Goal: Navigation & Orientation: Find specific page/section

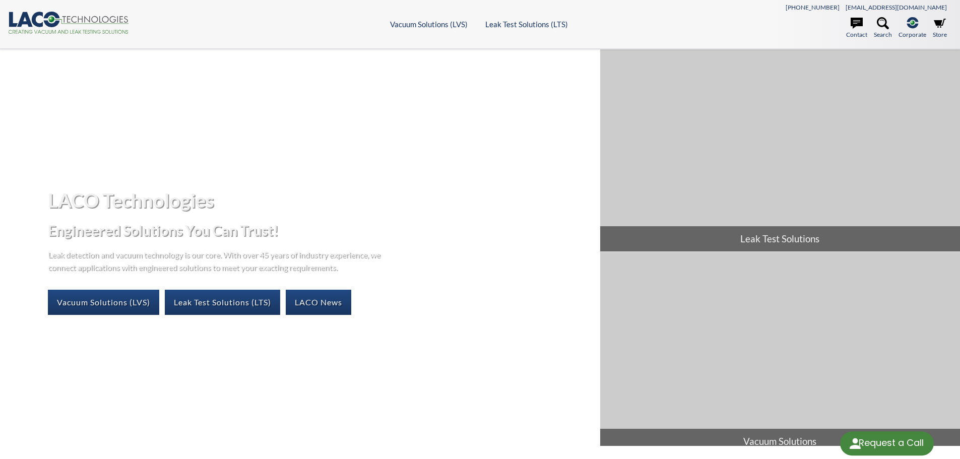
select select "Language Translate Widget"
click at [224, 300] on link "Leak Test Solutions (LTS)" at bounding box center [222, 302] width 115 height 25
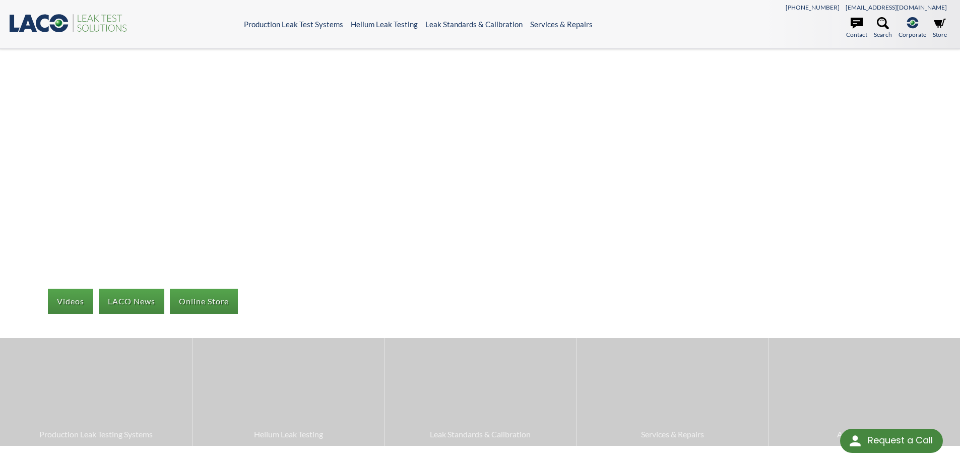
select select "Language Translate Widget"
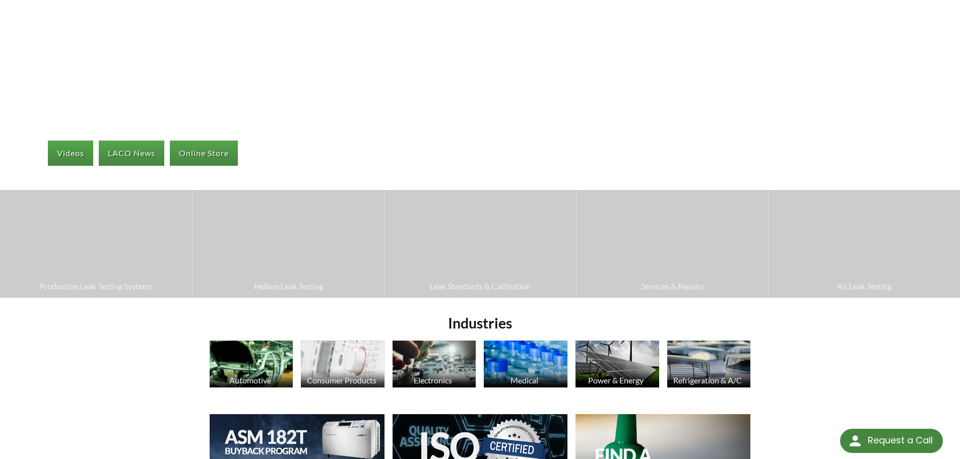
scroll to position [202, 0]
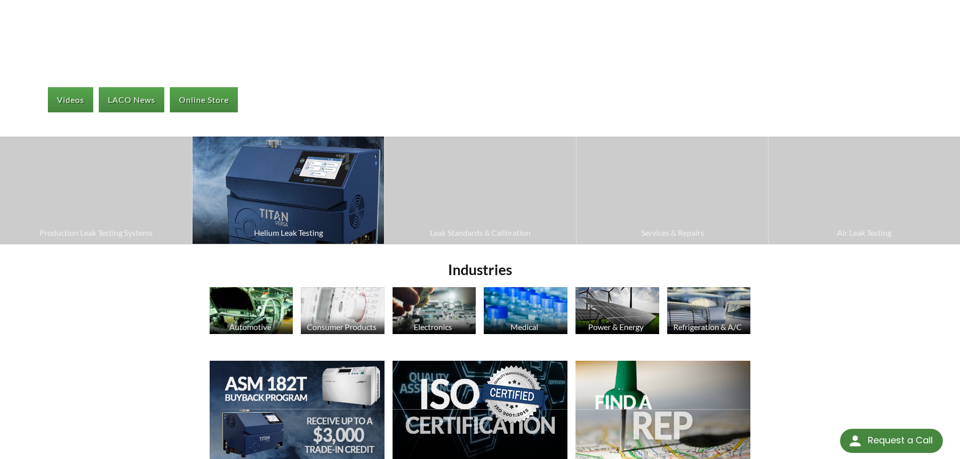
click at [331, 200] on img at bounding box center [289, 190] width 192 height 107
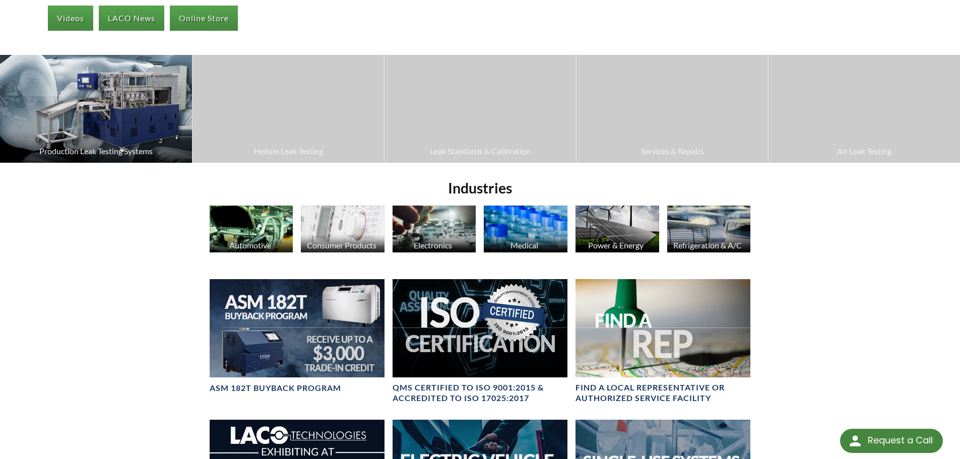
scroll to position [151, 0]
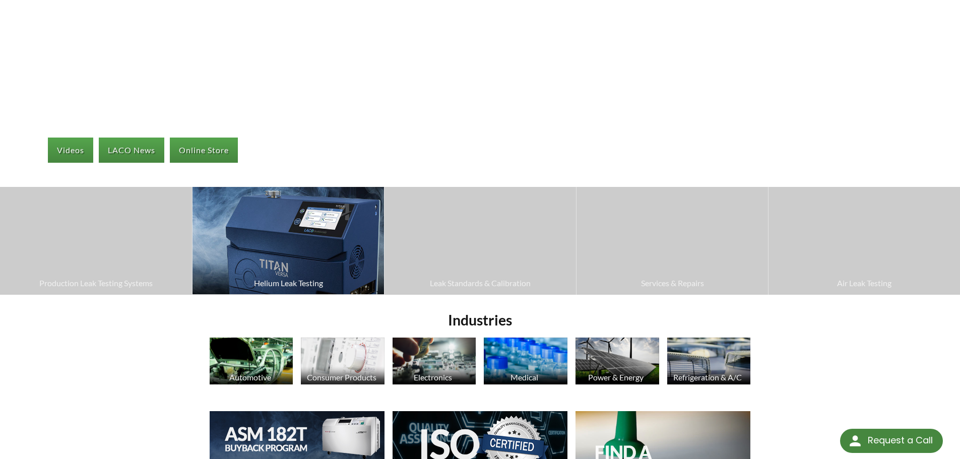
click at [280, 230] on img at bounding box center [289, 240] width 192 height 107
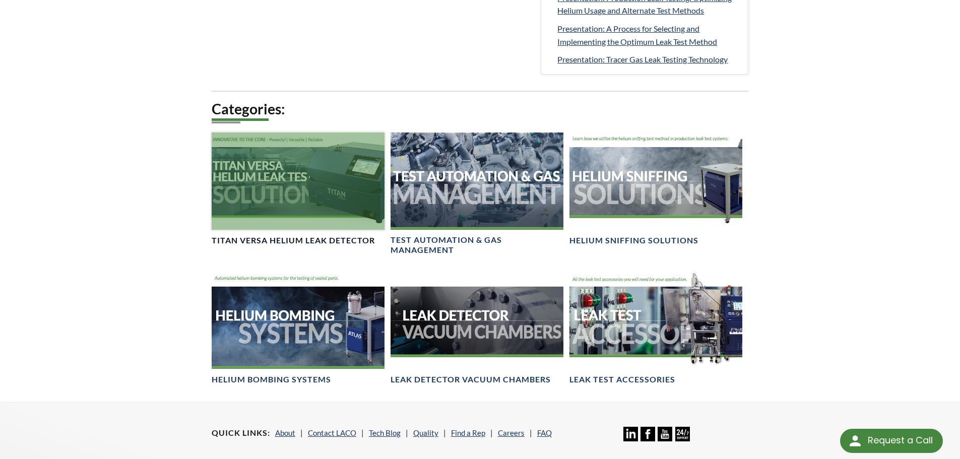
scroll to position [605, 0]
